Goal: Understand process/instructions: Understand process/instructions

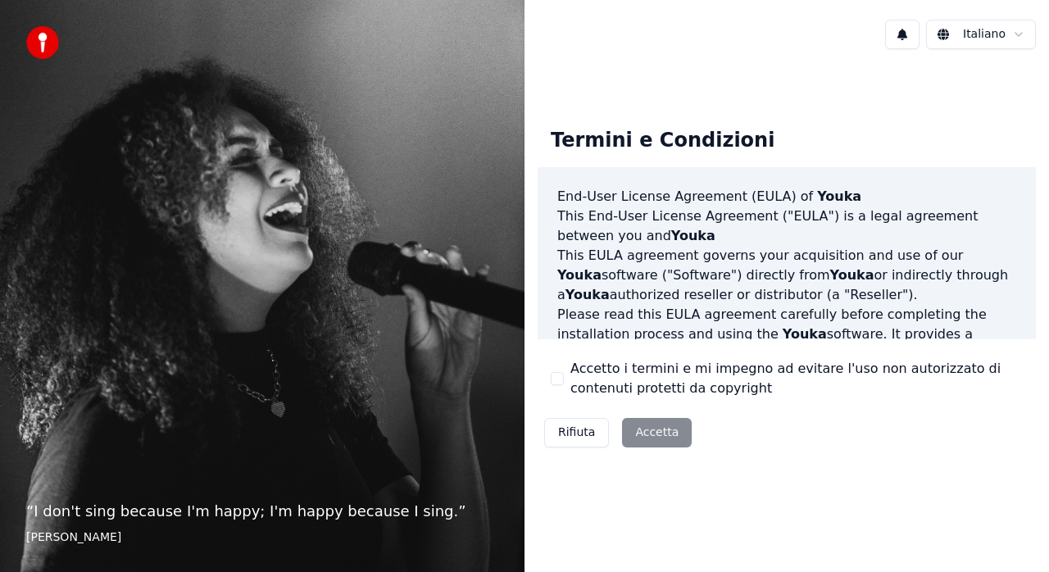
click at [652, 429] on div "Rifiuta Accetta" at bounding box center [618, 432] width 161 height 43
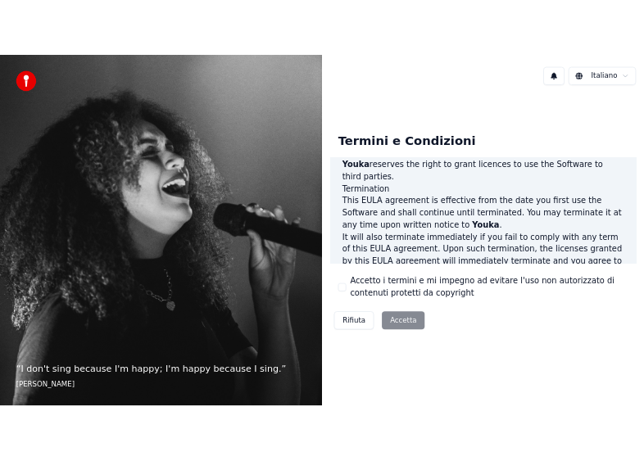
scroll to position [1185, 0]
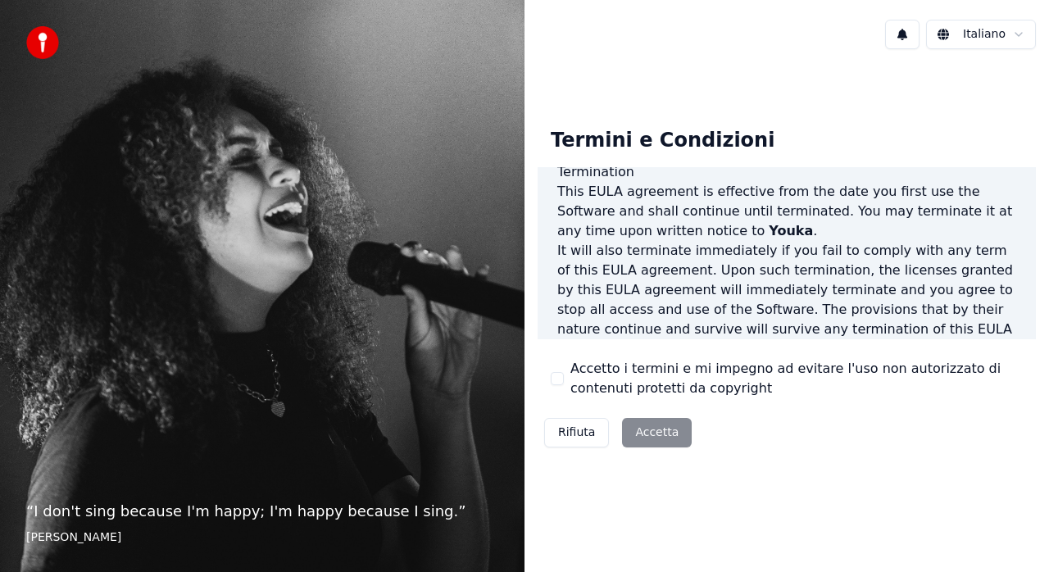
click at [635, 431] on div "Rifiuta Accetta" at bounding box center [618, 432] width 161 height 43
click at [657, 431] on div "Rifiuta Accetta" at bounding box center [618, 432] width 161 height 43
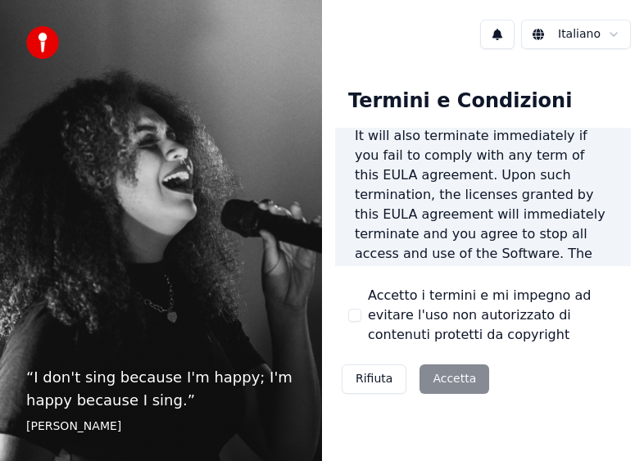
scroll to position [2104, 0]
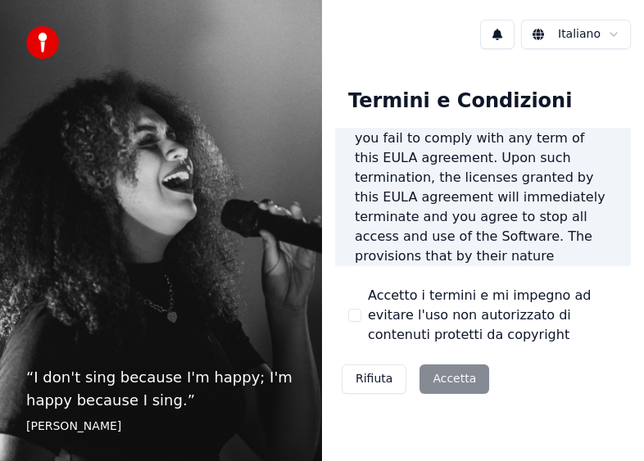
click at [447, 385] on div "Rifiuta Accetta" at bounding box center [415, 379] width 161 height 43
click at [449, 380] on div "Rifiuta Accetta" at bounding box center [415, 379] width 161 height 43
click at [446, 370] on div "Rifiuta Accetta" at bounding box center [415, 379] width 161 height 43
click at [447, 370] on div "Rifiuta Accetta" at bounding box center [415, 379] width 161 height 43
click at [442, 375] on div "Rifiuta Accetta" at bounding box center [415, 379] width 161 height 43
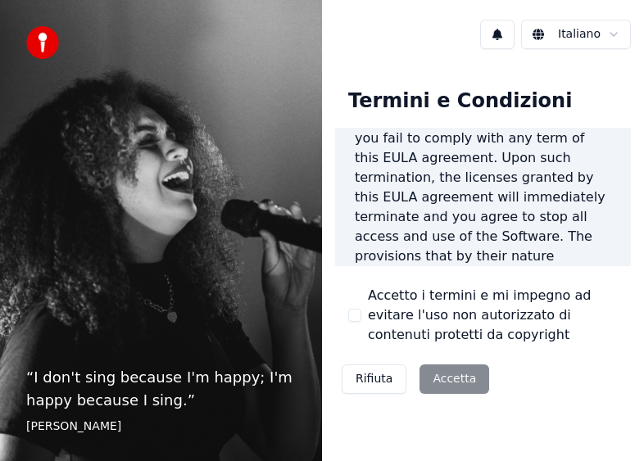
click at [461, 379] on div "Rifiuta Accetta" at bounding box center [415, 379] width 161 height 43
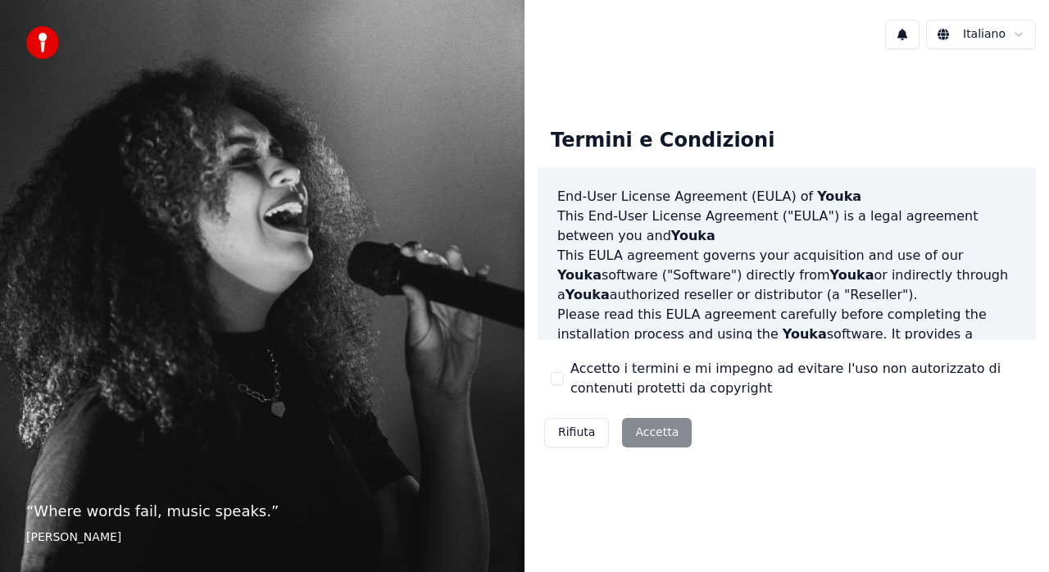
drag, startPoint x: 652, startPoint y: 428, endPoint x: 661, endPoint y: 429, distance: 8.2
click at [653, 429] on div "Rifiuta Accetta" at bounding box center [618, 432] width 161 height 43
click at [636, 429] on div "Rifiuta Accetta" at bounding box center [618, 432] width 161 height 43
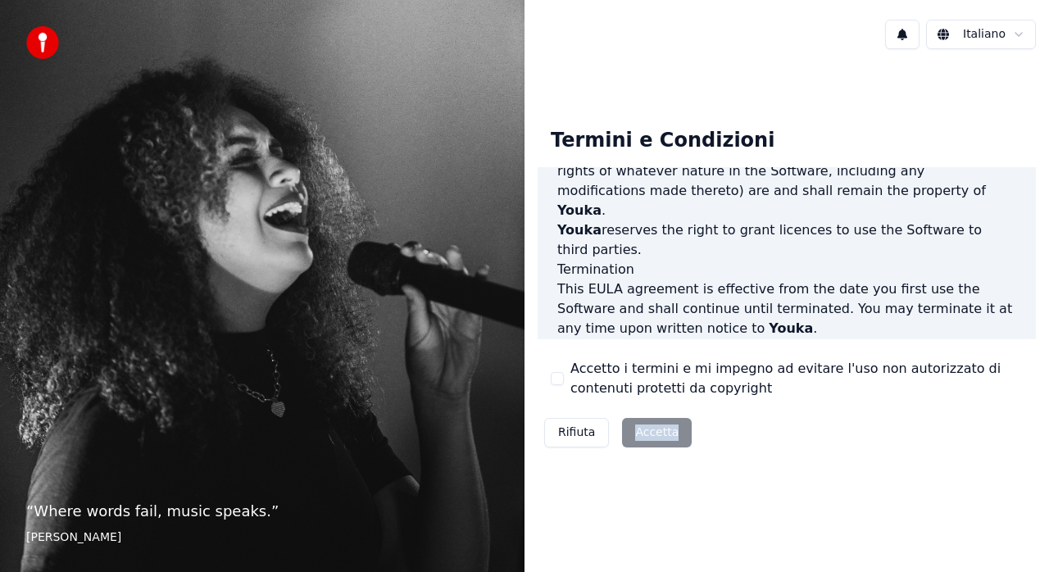
scroll to position [1185, 0]
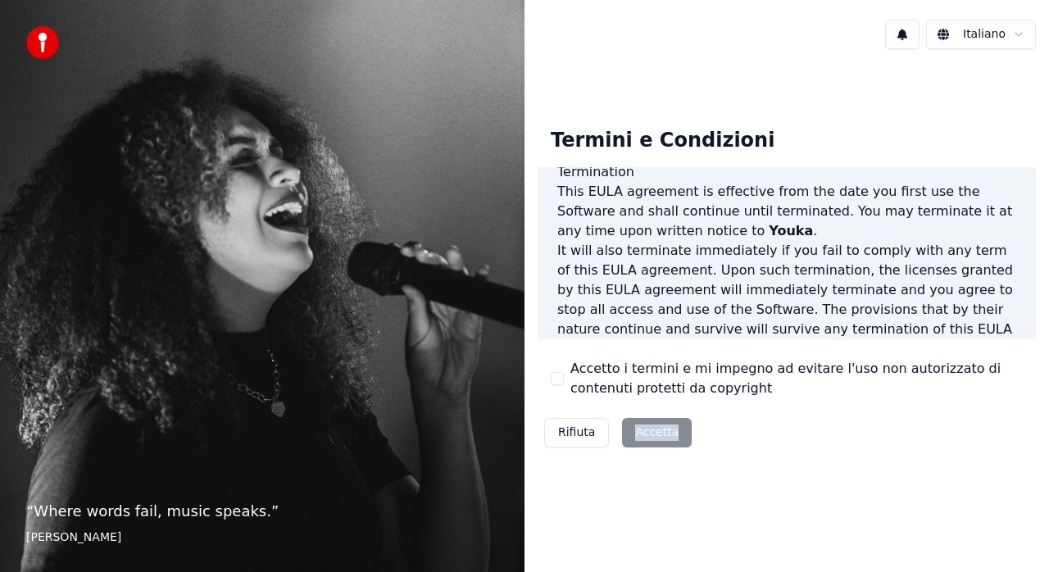
click at [643, 426] on div "Rifiuta Accetta" at bounding box center [618, 432] width 161 height 43
click at [566, 431] on button "Rifiuta" at bounding box center [576, 433] width 65 height 30
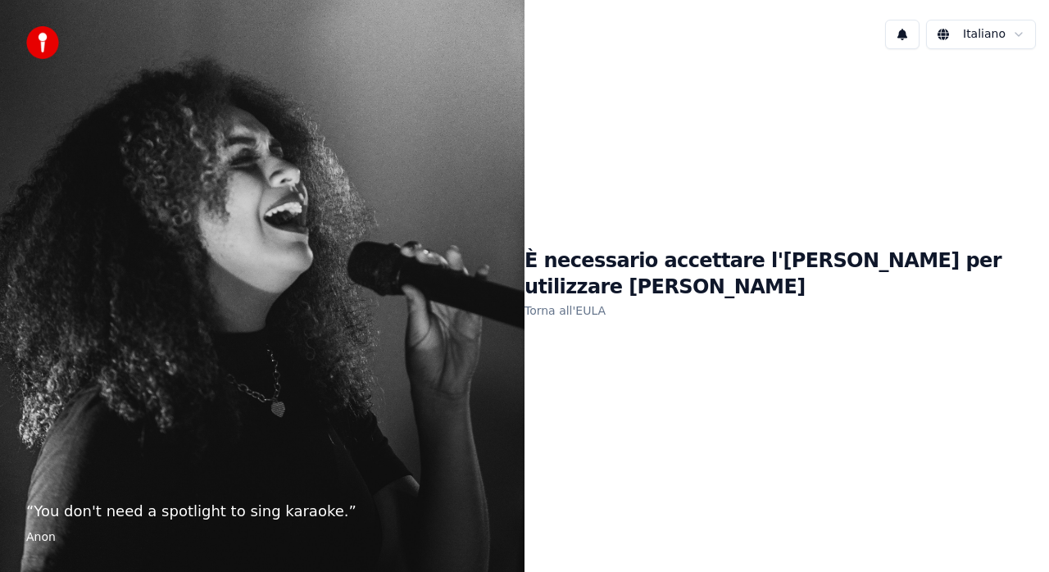
click at [606, 298] on link "Torna all'EULA" at bounding box center [565, 311] width 81 height 26
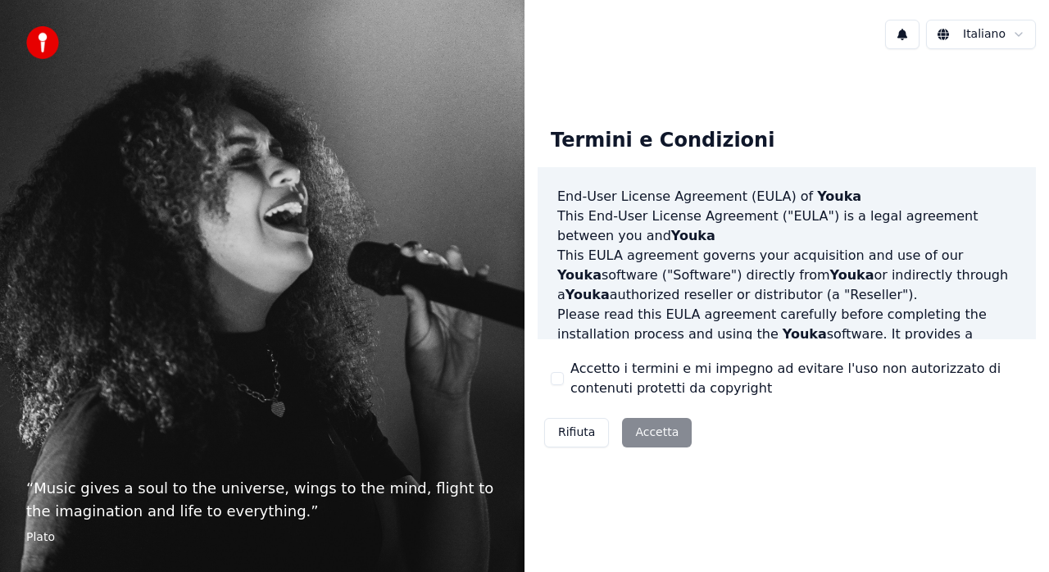
click at [664, 433] on div "Rifiuta Accetta" at bounding box center [618, 432] width 161 height 43
click at [664, 427] on div "Rifiuta Accetta" at bounding box center [618, 432] width 161 height 43
click at [51, 353] on div "“ Music gives a soul to the universe, wings to the mind, flight to the imaginat…" at bounding box center [262, 286] width 525 height 572
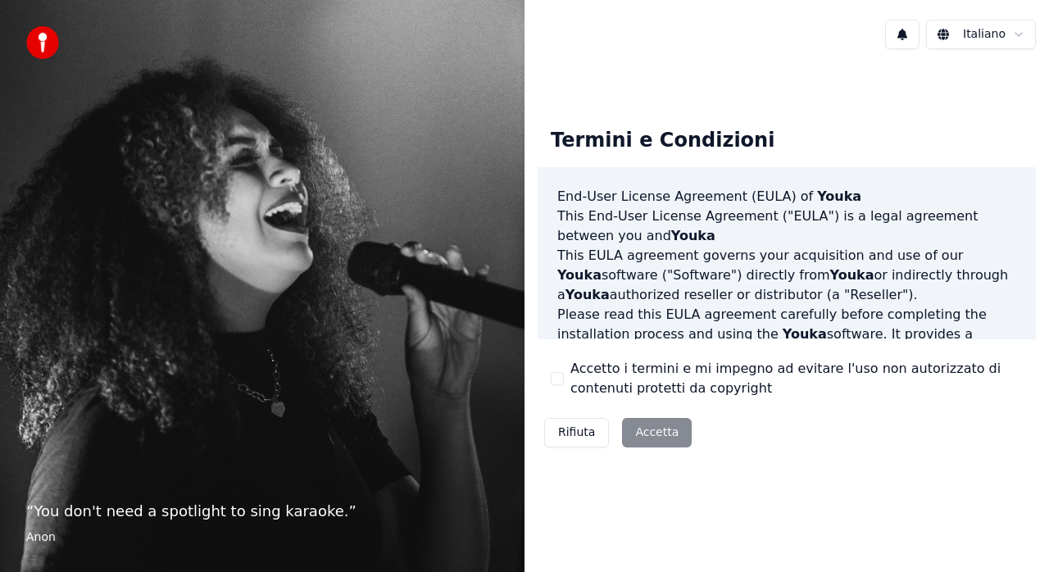
click at [662, 431] on div "Rifiuta Accetta" at bounding box center [618, 432] width 161 height 43
click at [642, 434] on div "Rifiuta Accetta" at bounding box center [618, 432] width 161 height 43
click at [647, 432] on div "Rifiuta Accetta" at bounding box center [618, 432] width 161 height 43
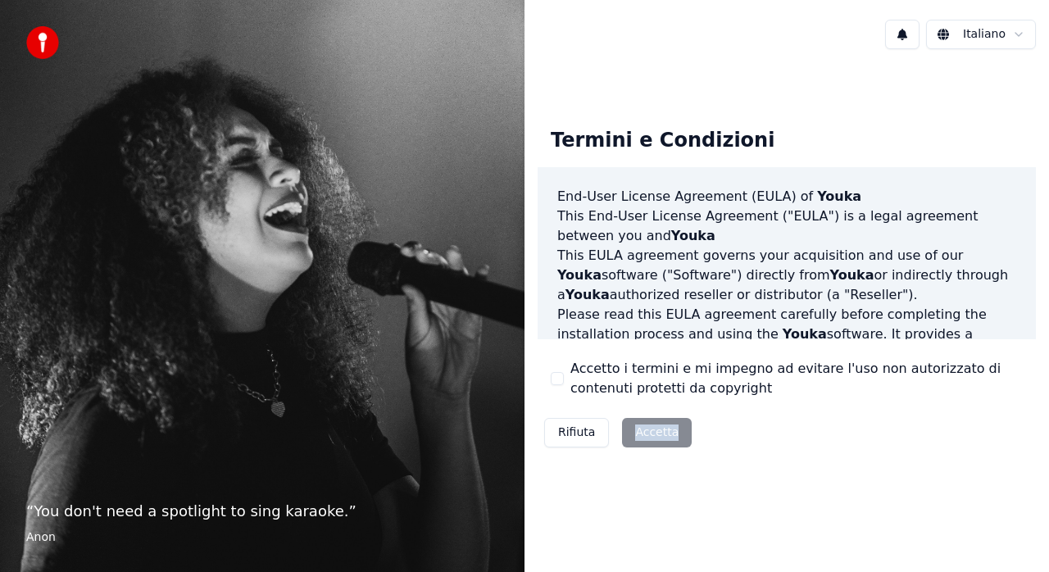
click at [647, 432] on div "Rifiuta Accetta" at bounding box center [618, 432] width 161 height 43
click at [780, 452] on div "Termini e Condizioni End-User License Agreement ([PERSON_NAME]) of Youka This E…" at bounding box center [787, 284] width 498 height 338
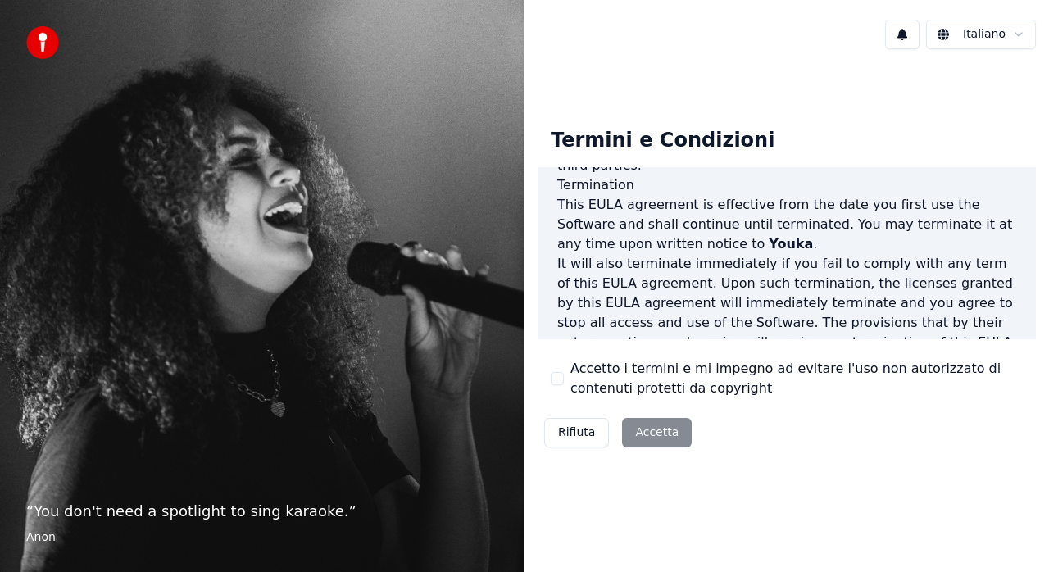
scroll to position [1185, 0]
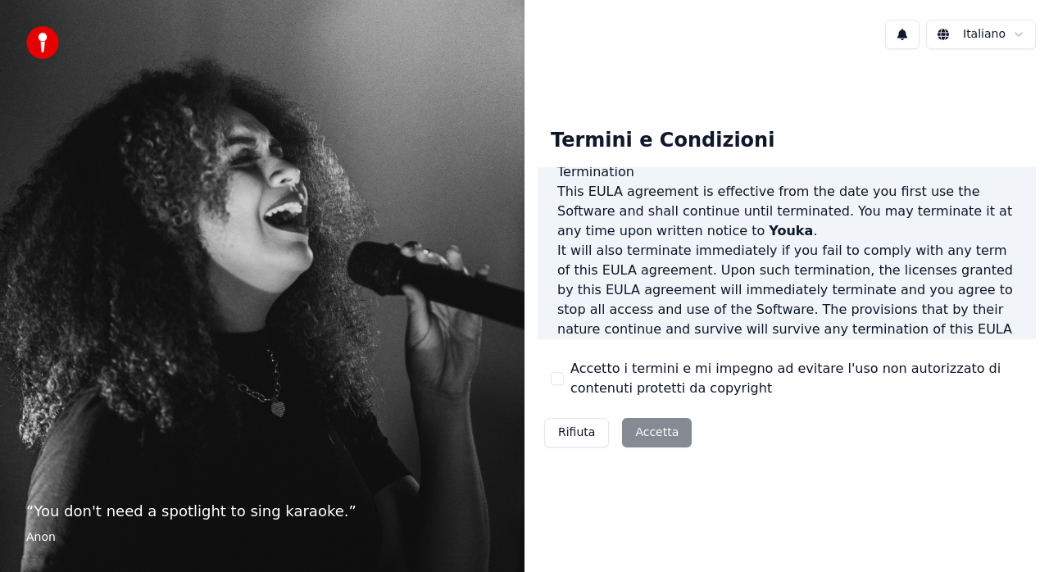
click at [818, 379] on p "This EULA agreement, and any dispute arising out of or in connection with this …" at bounding box center [786, 408] width 459 height 59
click at [646, 429] on div "Rifiuta Accetta" at bounding box center [618, 432] width 161 height 43
